Goal: Task Accomplishment & Management: Manage account settings

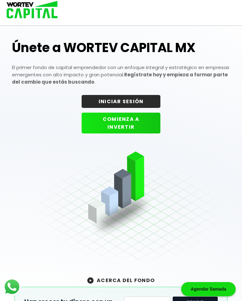
click at [134, 101] on button "INICIAR SESIÓN" at bounding box center [121, 101] width 79 height 13
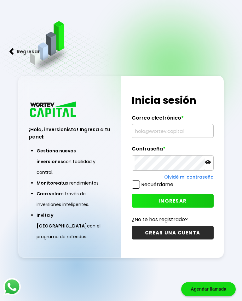
click at [163, 135] on input "text" at bounding box center [173, 130] width 76 height 13
type input "[EMAIL_ADDRESS][DOMAIN_NAME]"
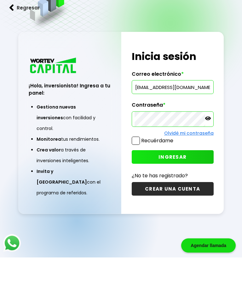
click at [189, 194] on button "INGRESAR" at bounding box center [173, 201] width 82 height 14
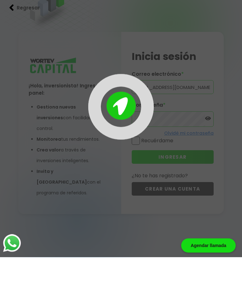
scroll to position [32, 0]
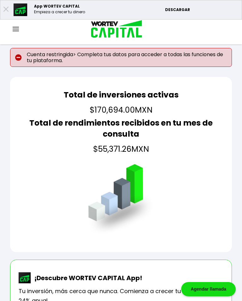
click at [18, 28] on img at bounding box center [16, 29] width 6 height 4
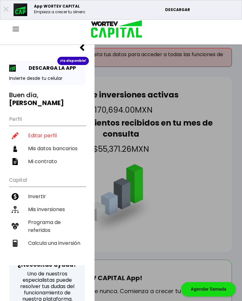
click at [59, 208] on li "Mis inversiones" at bounding box center [47, 209] width 77 height 13
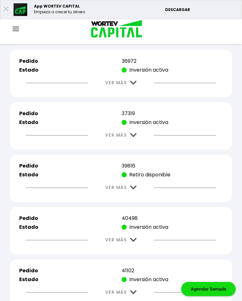
scroll to position [639, 0]
click at [144, 179] on p "Retiro disponible" at bounding box center [172, 175] width 101 height 8
click at [139, 180] on table "Pedido 39816 Estado Retiro disponible" at bounding box center [121, 170] width 206 height 19
click at [145, 179] on p "Retiro disponible" at bounding box center [172, 175] width 101 height 8
click at [132, 190] on img at bounding box center [133, 188] width 7 height 4
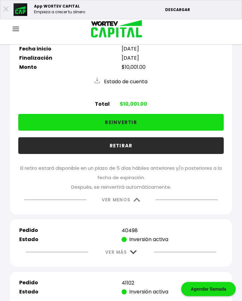
scroll to position [774, 0]
click at [135, 202] on img at bounding box center [137, 200] width 7 height 4
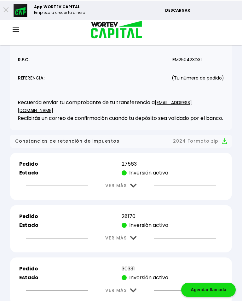
scroll to position [117, 0]
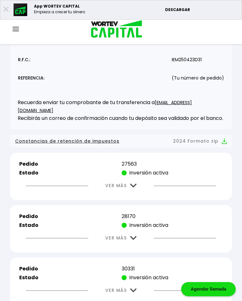
click at [133, 188] on img at bounding box center [133, 186] width 7 height 4
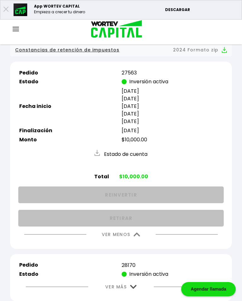
scroll to position [210, 0]
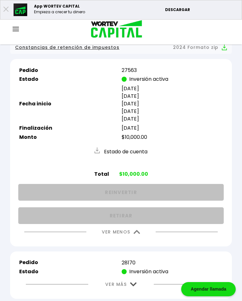
click at [140, 234] on img at bounding box center [137, 232] width 7 height 4
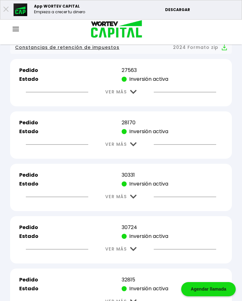
click at [129, 148] on button "VER MÁS" at bounding box center [121, 144] width 50 height 16
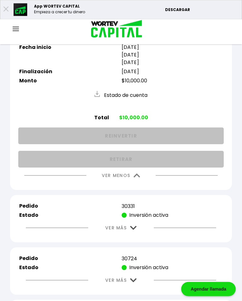
scroll to position [319, 0]
click at [133, 230] on img at bounding box center [133, 228] width 7 height 4
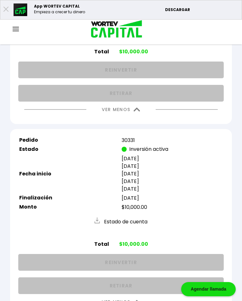
scroll to position [396, 0]
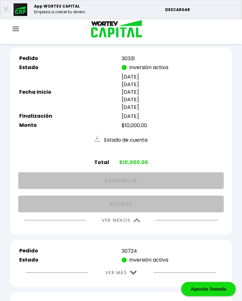
click at [139, 223] on img at bounding box center [137, 221] width 7 height 4
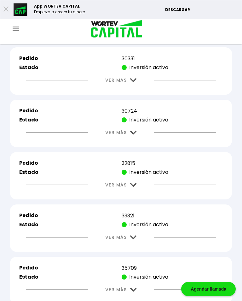
scroll to position [467, 0]
click at [136, 135] on img at bounding box center [133, 133] width 7 height 4
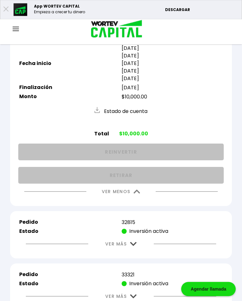
click at [137, 194] on img at bounding box center [137, 192] width 7 height 4
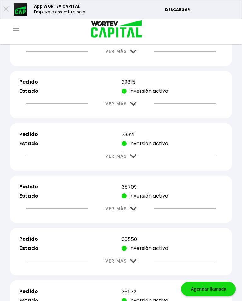
scroll to position [548, 0]
click at [134, 106] on img at bounding box center [133, 104] width 7 height 4
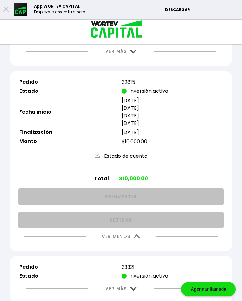
click at [140, 239] on img at bounding box center [137, 236] width 7 height 4
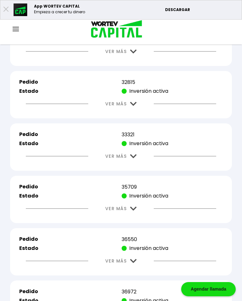
click at [134, 164] on button "VER MÁS" at bounding box center [121, 156] width 50 height 16
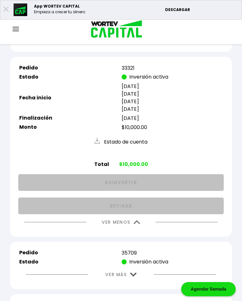
scroll to position [636, 0]
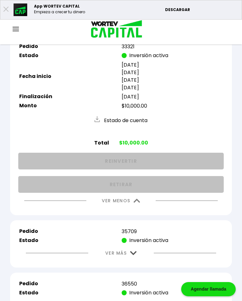
click at [168, 209] on div "VER MENOS" at bounding box center [121, 201] width 206 height 16
click at [140, 203] on img at bounding box center [137, 201] width 7 height 4
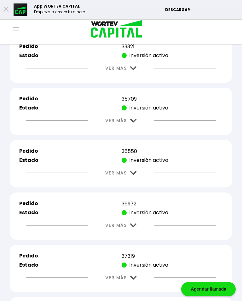
click at [137, 129] on button "VER MÁS" at bounding box center [121, 121] width 50 height 16
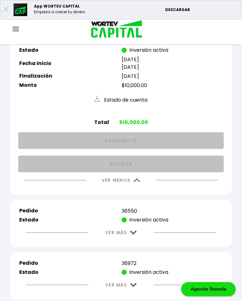
scroll to position [702, 0]
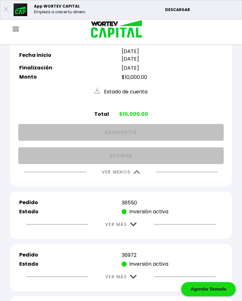
click at [137, 174] on img at bounding box center [137, 172] width 7 height 4
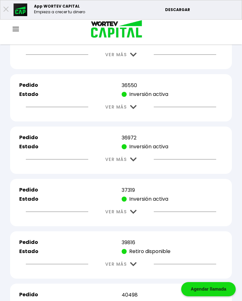
click at [135, 115] on button "VER MÁS" at bounding box center [121, 107] width 50 height 16
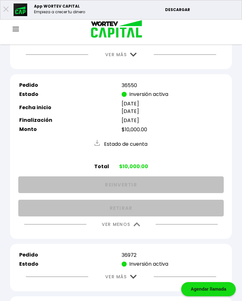
click at [140, 227] on img at bounding box center [137, 224] width 7 height 4
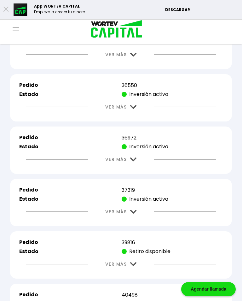
click at [135, 162] on img at bounding box center [133, 159] width 7 height 4
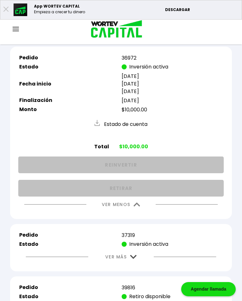
scroll to position [825, 0]
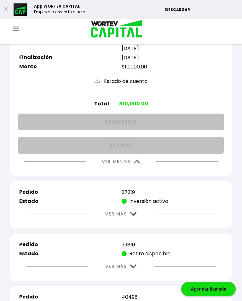
click at [135, 164] on img at bounding box center [137, 162] width 7 height 4
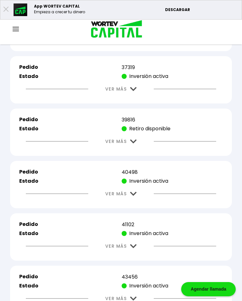
click at [135, 91] on img at bounding box center [133, 89] width 7 height 4
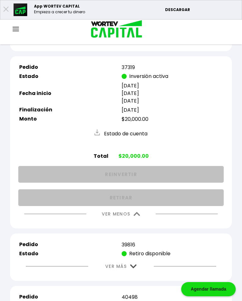
click at [139, 216] on img at bounding box center [137, 214] width 7 height 4
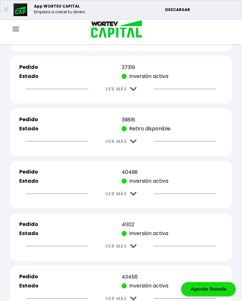
click at [134, 144] on img at bounding box center [133, 141] width 7 height 4
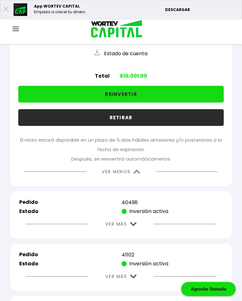
scroll to position [949, 0]
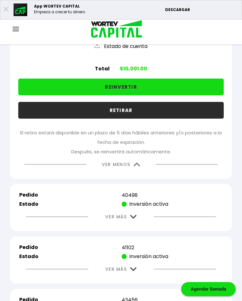
click at [140, 167] on img at bounding box center [137, 165] width 7 height 4
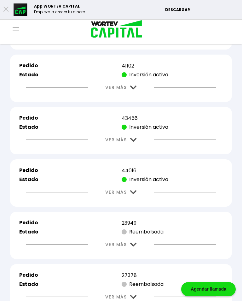
scroll to position [984, 0]
click at [135, 200] on button "VER MÁS" at bounding box center [121, 192] width 50 height 16
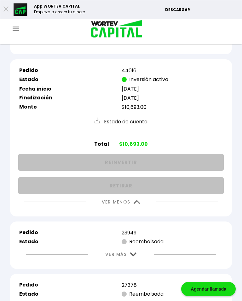
scroll to position [1085, 0]
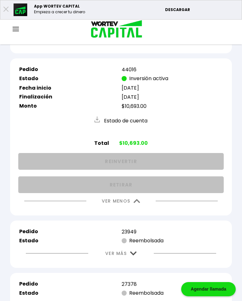
click at [138, 203] on img at bounding box center [137, 201] width 7 height 4
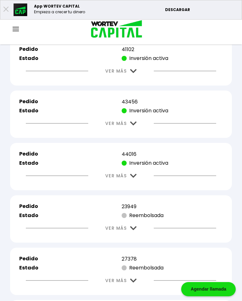
scroll to position [1001, 0]
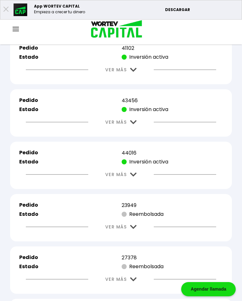
click at [136, 130] on button "VER MÁS" at bounding box center [121, 122] width 50 height 16
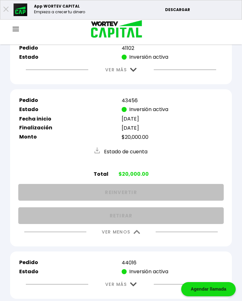
click at [140, 234] on img at bounding box center [137, 232] width 7 height 4
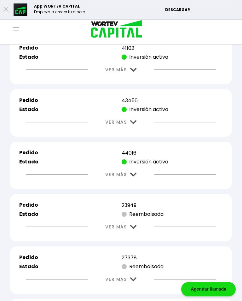
click at [138, 78] on button "VER MÁS" at bounding box center [121, 70] width 50 height 16
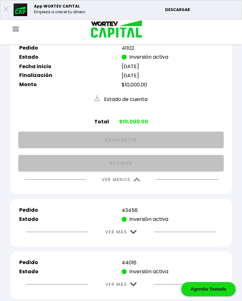
click at [139, 182] on img at bounding box center [137, 180] width 7 height 4
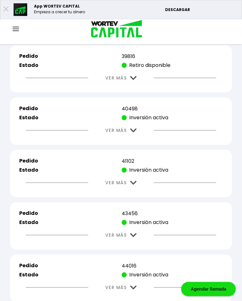
click at [134, 139] on button "VER MÁS" at bounding box center [121, 131] width 50 height 16
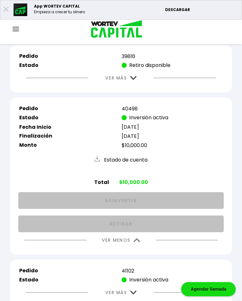
click at [139, 242] on img at bounding box center [137, 240] width 7 height 4
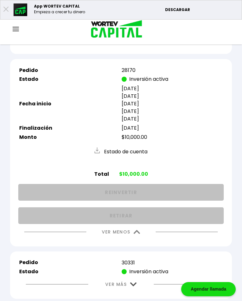
scroll to position [263, 0]
click at [137, 234] on img at bounding box center [137, 232] width 7 height 4
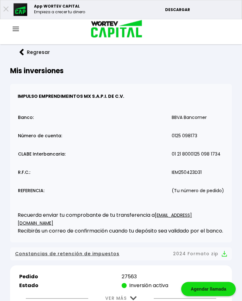
scroll to position [0, 0]
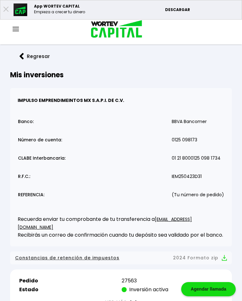
click at [29, 56] on button "Regresar" at bounding box center [34, 56] width 49 height 17
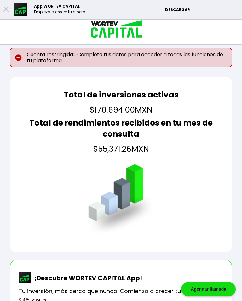
click at [17, 30] on img at bounding box center [16, 29] width 6 height 4
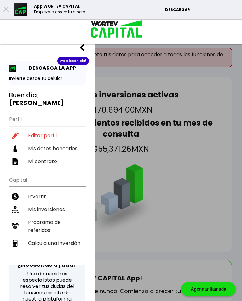
click at [46, 134] on li "Editar perfil" at bounding box center [47, 135] width 77 height 13
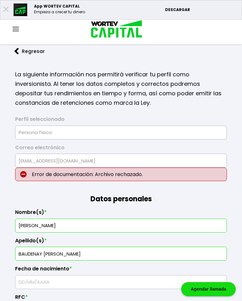
type input "[DATE]"
type input "BATN7202152L3"
type input "BATN720215MNEDBV00"
select select "Mujer"
type input "7712049208"
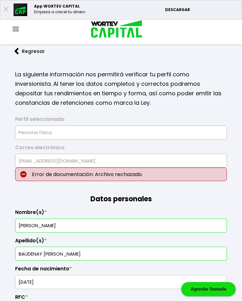
type input "14030"
select select "DF"
type input "Tlalpan"
type input "[PERSON_NAME] alumbre"
type input "3"
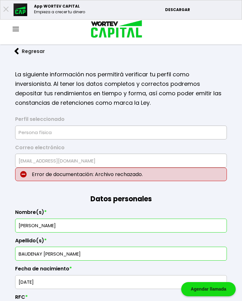
type input "[PERSON_NAME]"
select select "Santander"
type input "014180250098241702"
type input "[PERSON_NAME] [PERSON_NAME]"
type input "[EMAIL_ADDRESS][DOMAIN_NAME]"
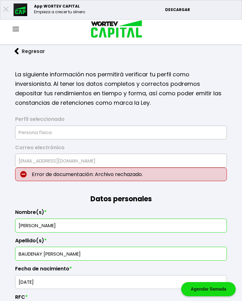
type input "5522714458"
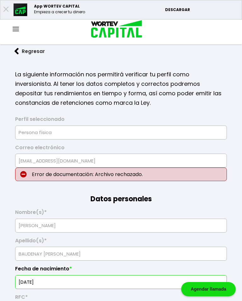
click at [17, 50] on img at bounding box center [17, 51] width 4 height 7
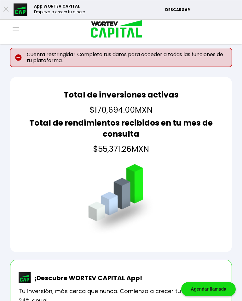
click at [19, 27] on div at bounding box center [16, 30] width 32 height 8
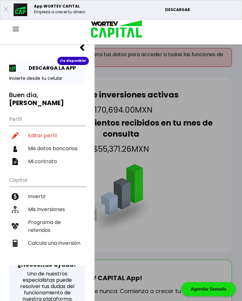
click at [177, 163] on div at bounding box center [121, 150] width 242 height 301
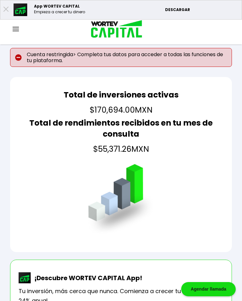
click at [15, 23] on div "Cuenta Editar perfil Cerrar sesión" at bounding box center [121, 29] width 242 height 21
click at [22, 27] on div at bounding box center [16, 30] width 32 height 8
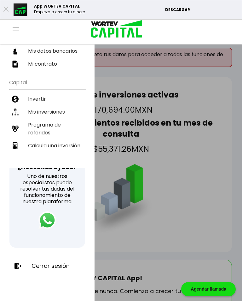
scroll to position [98, 0]
click at [60, 265] on p "Cerrar sesión" at bounding box center [51, 266] width 38 height 6
